Goal: Task Accomplishment & Management: Complete application form

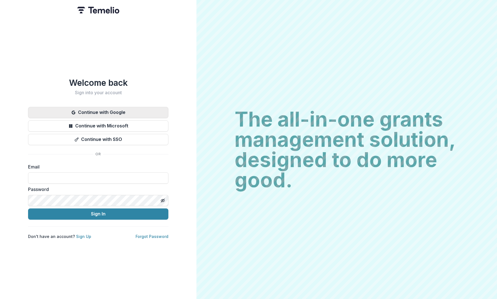
drag, startPoint x: 128, startPoint y: 105, endPoint x: 128, endPoint y: 108, distance: 2.8
click at [128, 107] on button "Continue with Google" at bounding box center [98, 112] width 140 height 11
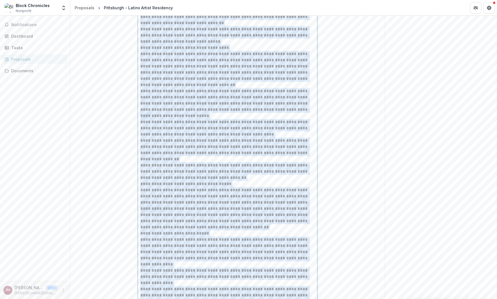
scroll to position [1009, 0]
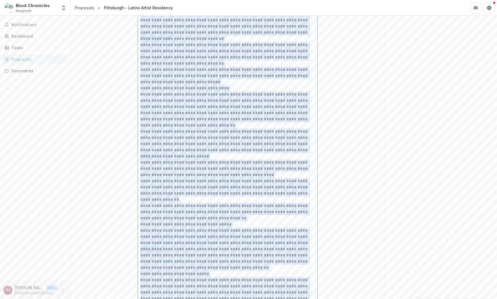
drag, startPoint x: 156, startPoint y: 162, endPoint x: 122, endPoint y: 32, distance: 133.6
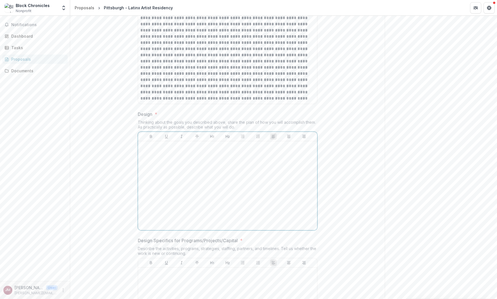
scroll to position [863, 0]
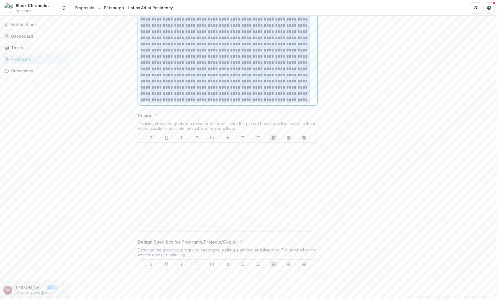
drag, startPoint x: 139, startPoint y: 68, endPoint x: 296, endPoint y: 145, distance: 174.9
click at [296, 103] on p at bounding box center [227, 59] width 175 height 87
copy p "**********"
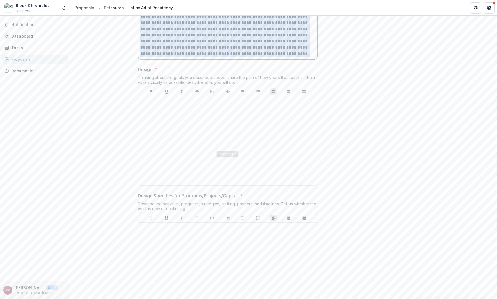
scroll to position [917, 0]
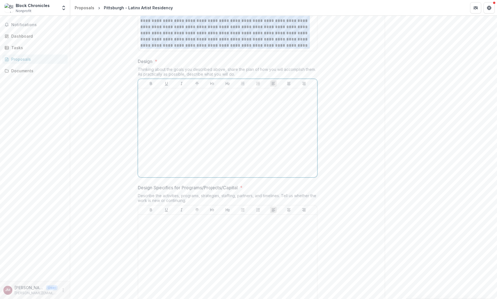
click at [183, 158] on div at bounding box center [227, 132] width 175 height 84
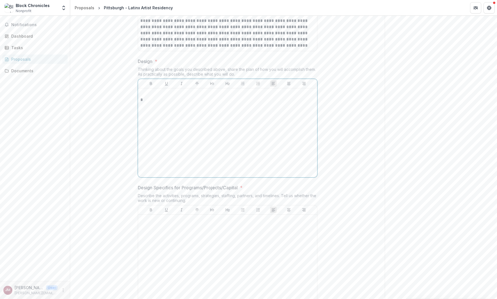
click at [178, 156] on div "*" at bounding box center [227, 132] width 175 height 84
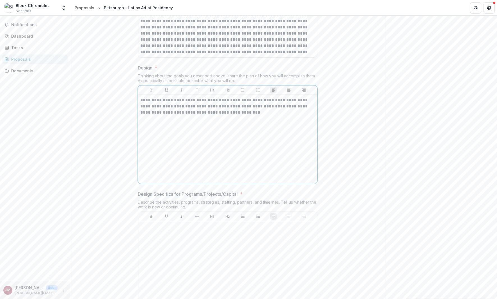
scroll to position [913, 0]
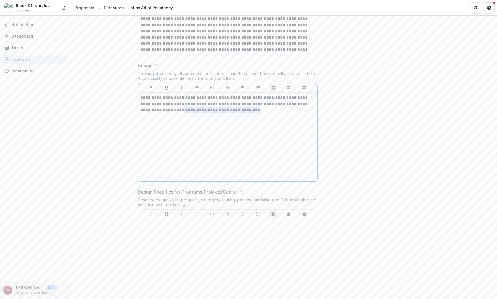
drag, startPoint x: 242, startPoint y: 158, endPoint x: 161, endPoint y: 159, distance: 80.6
click at [161, 113] on p "**********" at bounding box center [227, 104] width 175 height 19
click at [178, 113] on p "**********" at bounding box center [227, 104] width 175 height 19
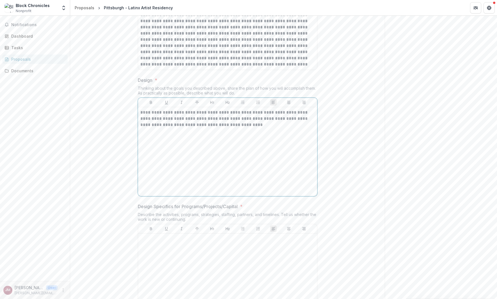
scroll to position [898, 0]
click at [208, 68] on p at bounding box center [227, 25] width 175 height 87
click at [213, 68] on p at bounding box center [227, 25] width 175 height 87
click at [220, 68] on p at bounding box center [227, 25] width 175 height 87
click at [226, 68] on p at bounding box center [227, 25] width 175 height 87
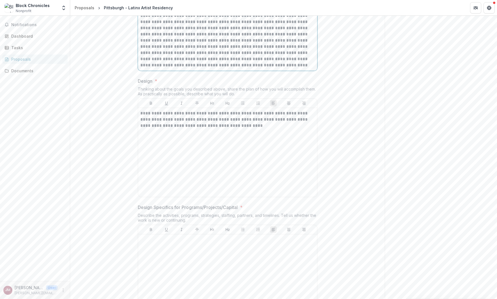
click at [238, 68] on p at bounding box center [227, 25] width 175 height 87
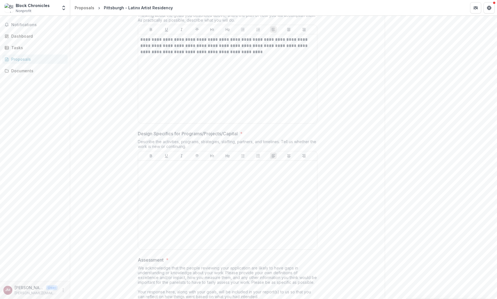
scroll to position [993, 0]
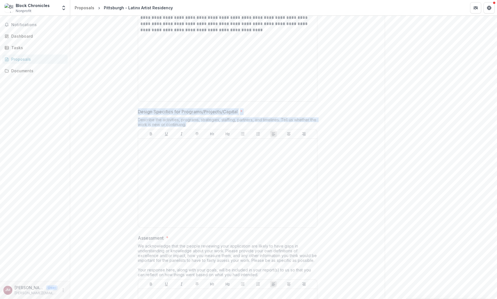
drag, startPoint x: 137, startPoint y: 160, endPoint x: 207, endPoint y: 171, distance: 70.3
click at [207, 171] on div "Design Specifics for Programs/Projects/Capital * Describe the activities, progr…" at bounding box center [228, 169] width 180 height 122
copy div "Design Specifics for Programs/Projects/Capital * Describe the activities, progr…"
click at [184, 83] on div "**********" at bounding box center [227, 56] width 175 height 84
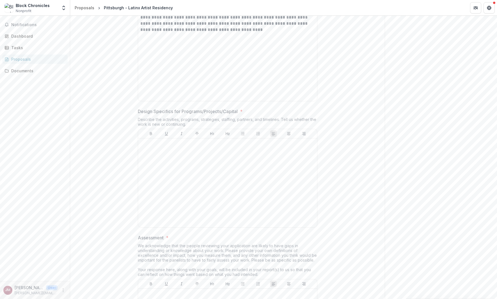
drag, startPoint x: 244, startPoint y: 46, endPoint x: 124, endPoint y: 40, distance: 120.4
copy div "Thinking about the goals you described above, share the plan of how you will ac…"
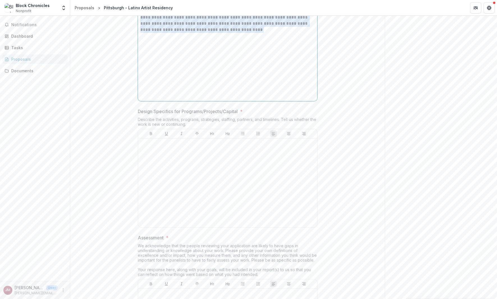
drag, startPoint x: 170, startPoint y: 63, endPoint x: 124, endPoint y: 53, distance: 46.9
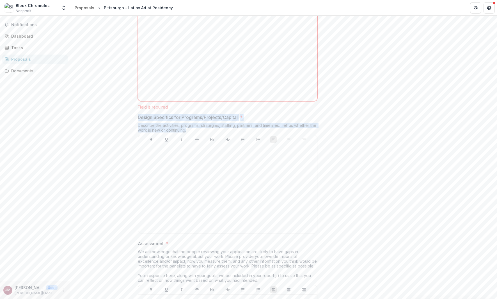
drag, startPoint x: 137, startPoint y: 164, endPoint x: 205, endPoint y: 177, distance: 68.8
click at [205, 177] on div "Design Specifics for Programs/Projects/Capital * Describe the activities, progr…" at bounding box center [228, 175] width 180 height 122
copy div "Design Specifics for Programs/Projects/Capital * Describe the activities, progr…"
